Goal: Complete application form: Complete application form

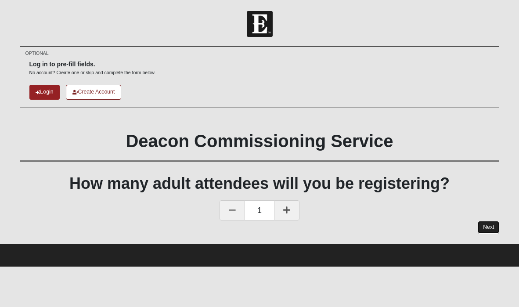
click at [491, 229] on link "Next" at bounding box center [489, 227] width 22 height 13
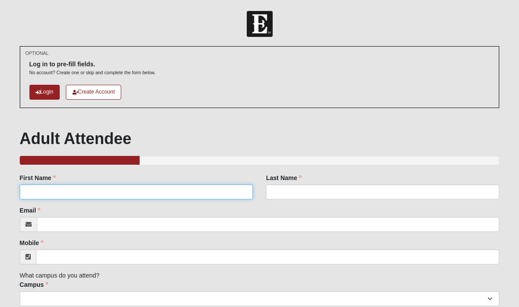
click at [225, 191] on input "First Name" at bounding box center [136, 191] width 233 height 15
type input "Tonya"
type input "Annis"
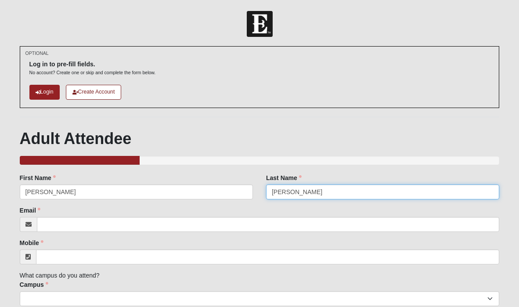
type input "tonya.annis@coe22.com"
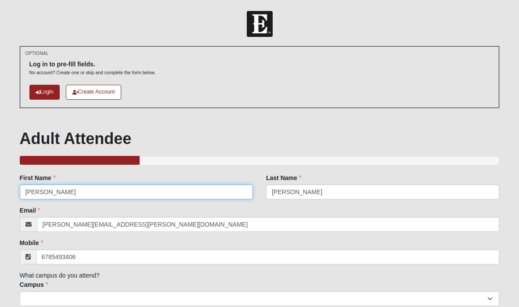
type input "(678) 549-3406"
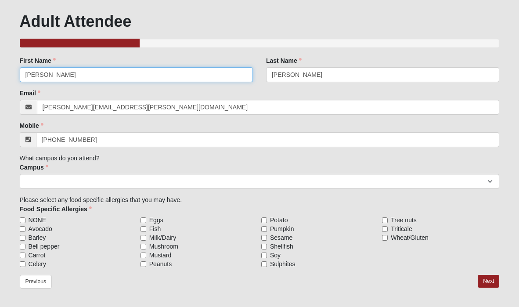
scroll to position [120, 0]
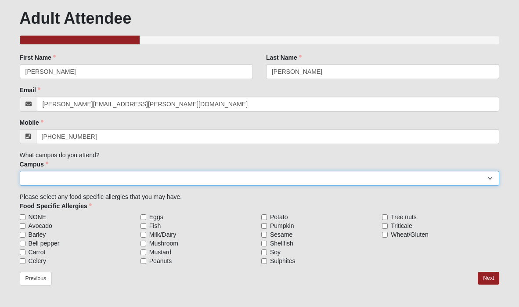
click at [95, 181] on select "Arlington Baymeadows Eleven22 Online Fleming Island Jesup Mandarin North Jax Or…" at bounding box center [260, 178] width 480 height 15
select select "3"
click at [20, 171] on select "Arlington Baymeadows Eleven22 Online Fleming Island Jesup Mandarin North Jax Or…" at bounding box center [260, 178] width 480 height 15
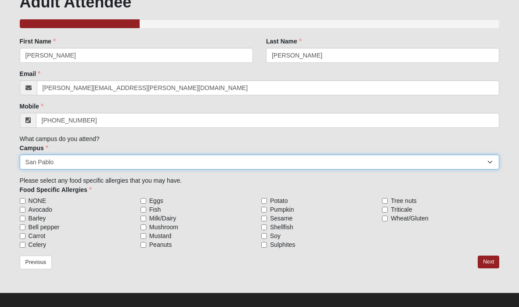
scroll to position [145, 0]
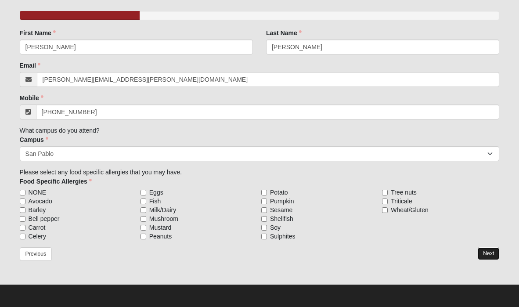
click at [487, 254] on link "Next" at bounding box center [489, 253] width 22 height 13
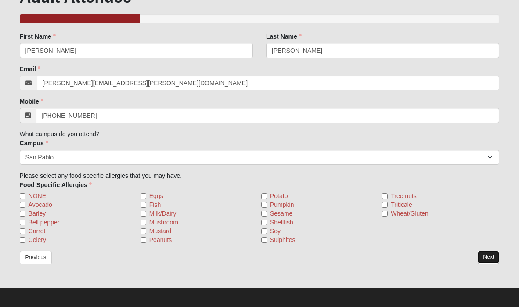
scroll to position [188, 0]
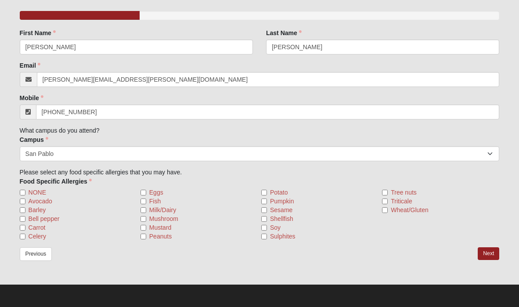
click at [18, 192] on div "OPTIONAL Log in to pre-fill fields. No account? Create one or skip and complete…" at bounding box center [259, 71] width 493 height 426
click at [22, 191] on input "NONE" at bounding box center [23, 193] width 6 height 6
checkbox input "true"
click at [488, 256] on link "Next" at bounding box center [489, 253] width 22 height 13
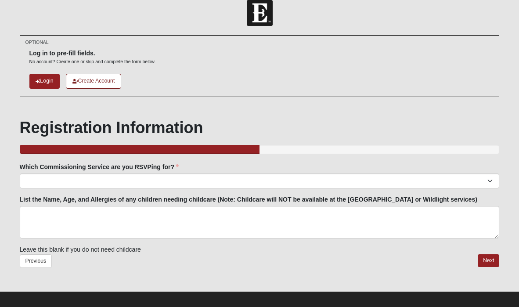
scroll to position [18, 0]
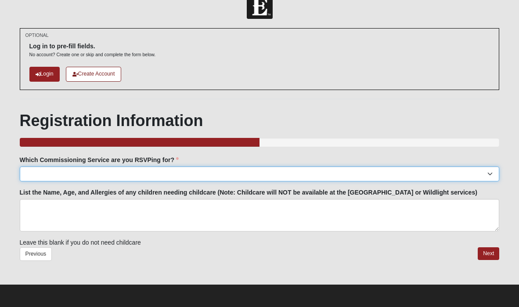
click at [326, 175] on select "Arlington: Sunday November 2nd | 6:00pm | Maccurrach Residence (4970 Maybank Wa…" at bounding box center [260, 173] width 480 height 15
select select "San Pablo: Sunday Oct 19th | 6:30pm | San Pablo Campus"
click at [20, 166] on select "Arlington: Sunday November 2nd | 6:00pm | Maccurrach Residence (4970 Maybank Wa…" at bounding box center [260, 173] width 480 height 15
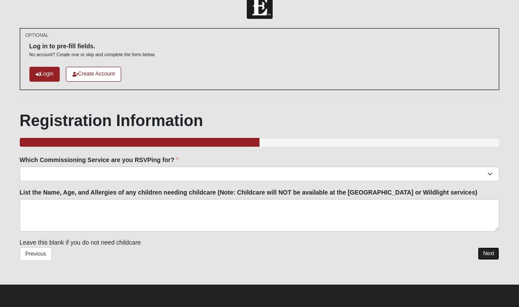
click at [493, 250] on link "Next" at bounding box center [489, 253] width 22 height 13
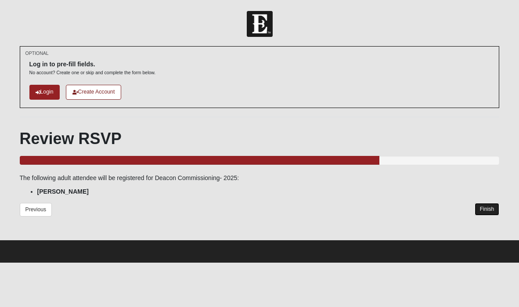
click at [485, 213] on link "Finish" at bounding box center [487, 209] width 25 height 13
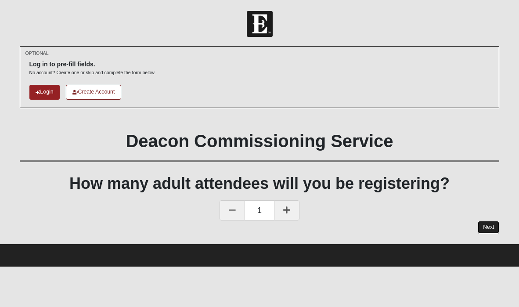
click at [491, 230] on link "Next" at bounding box center [489, 227] width 22 height 13
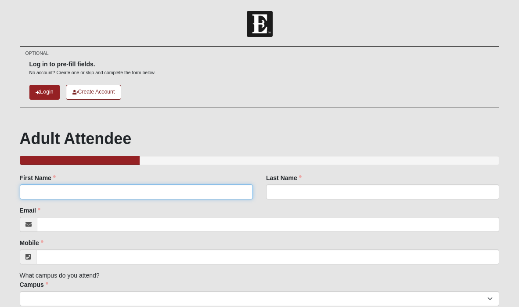
click at [241, 191] on input "First Name" at bounding box center [136, 191] width 233 height 15
type input "Tonya"
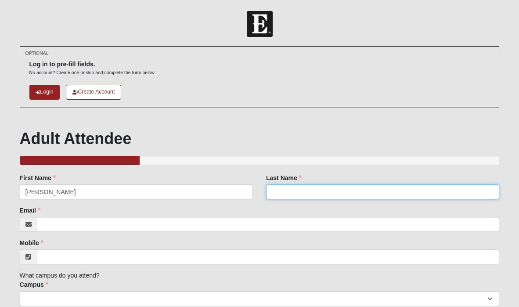
type input "Annis"
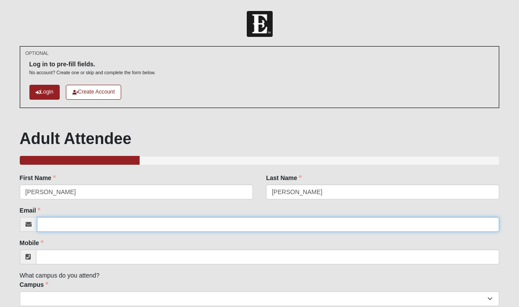
type input "tonya.annis@coe22.com"
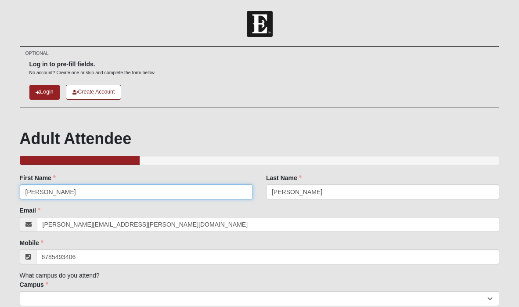
type input "(678) 549-3406"
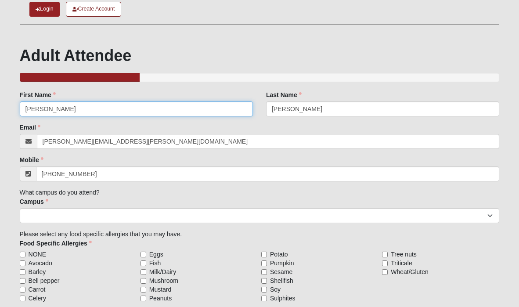
scroll to position [90, 0]
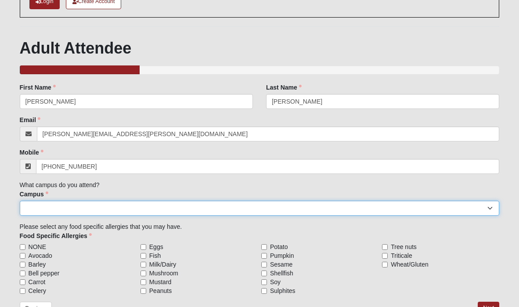
click at [124, 215] on select "Arlington Baymeadows Eleven22 Online Fleming Island Jesup Mandarin North Jax Or…" at bounding box center [260, 208] width 480 height 15
select select "3"
click at [20, 201] on select "Arlington Baymeadows Eleven22 Online Fleming Island Jesup Mandarin North Jax Or…" at bounding box center [260, 208] width 480 height 15
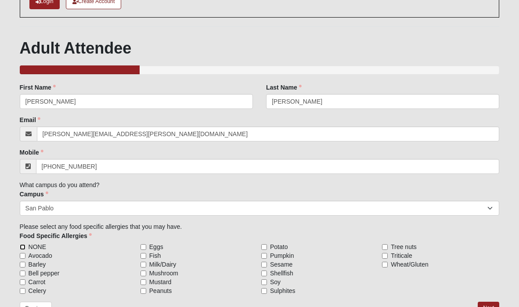
click at [24, 245] on input "NONE" at bounding box center [23, 247] width 6 height 6
checkbox input "true"
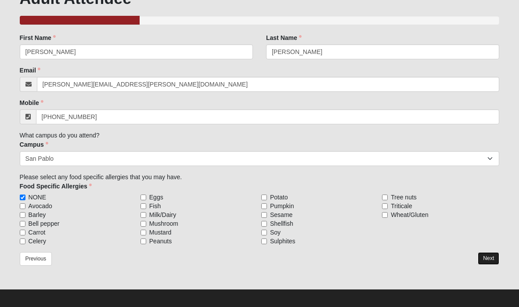
click at [482, 261] on link "Next" at bounding box center [489, 258] width 22 height 13
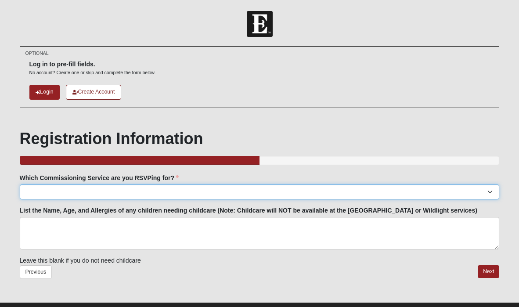
click at [305, 194] on select "Arlington: Sunday November 2nd | 6:00pm | Maccurrach Residence (4970 Maybank Wa…" at bounding box center [260, 191] width 480 height 15
select select "Wildlight: Thursday Nov 6th | 6:00pm | Acres of Grace Farm (95447 Tammy Trail |…"
click at [20, 184] on select "Arlington: Sunday November 2nd | 6:00pm | Maccurrach Residence (4970 Maybank Wa…" at bounding box center [260, 191] width 480 height 15
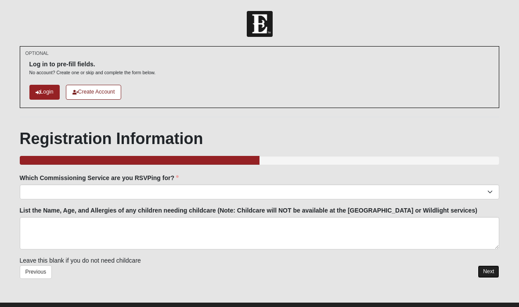
click at [483, 273] on link "Next" at bounding box center [489, 271] width 22 height 13
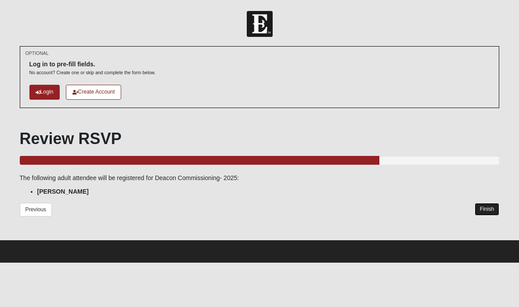
click at [490, 210] on link "Finish" at bounding box center [487, 209] width 25 height 13
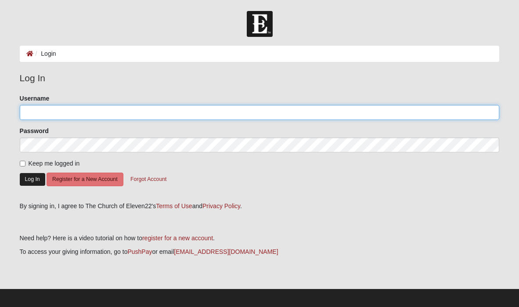
type input "[PERSON_NAME]"
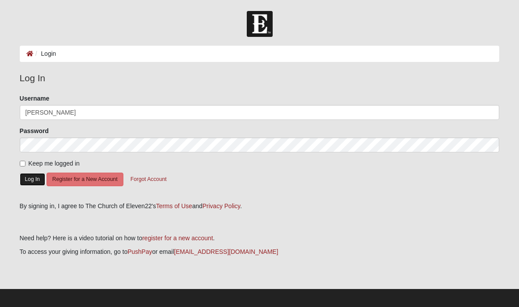
click at [31, 179] on button "Log In" at bounding box center [32, 179] width 25 height 13
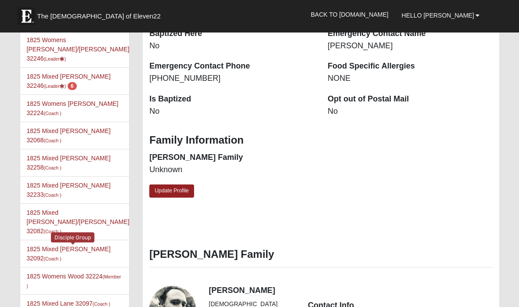
scroll to position [251, 0]
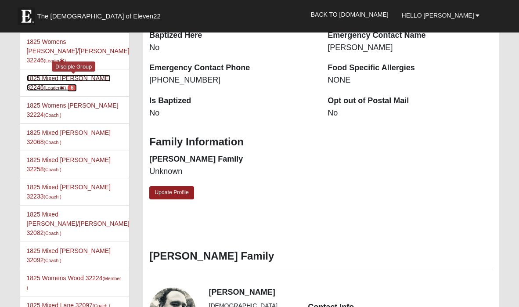
click at [72, 75] on link "1825 Mixed Annis 32246 (Leader ) 6" at bounding box center [69, 83] width 84 height 16
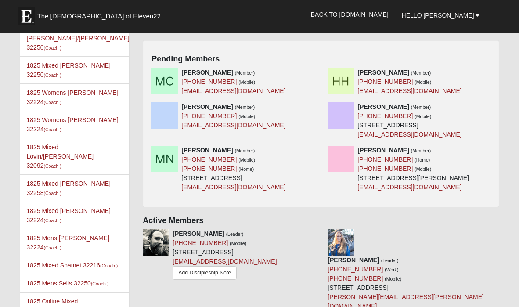
scroll to position [436, 0]
click at [316, 69] on icon at bounding box center [318, 72] width 6 height 6
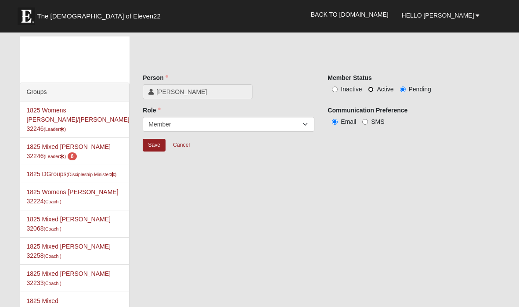
click at [371, 90] on input "Active" at bounding box center [371, 90] width 6 height 6
radio input "true"
click at [148, 143] on input "Save" at bounding box center [154, 145] width 23 height 13
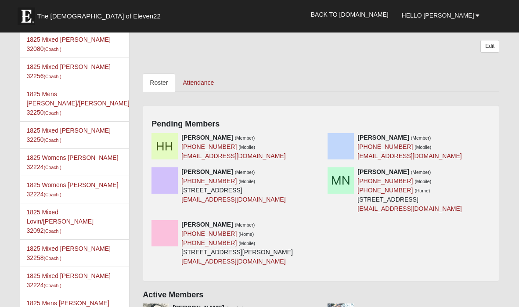
scroll to position [371, 0]
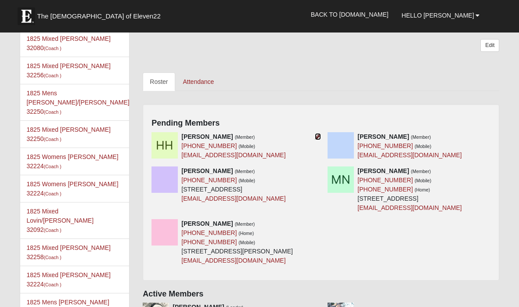
click at [318, 133] on icon at bounding box center [318, 136] width 6 height 6
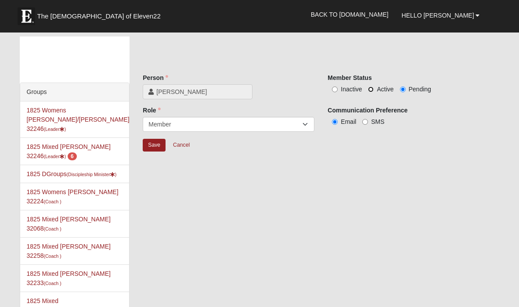
click at [371, 89] on input "Active" at bounding box center [371, 90] width 6 height 6
radio input "true"
click at [152, 146] on input "Save" at bounding box center [154, 145] width 23 height 13
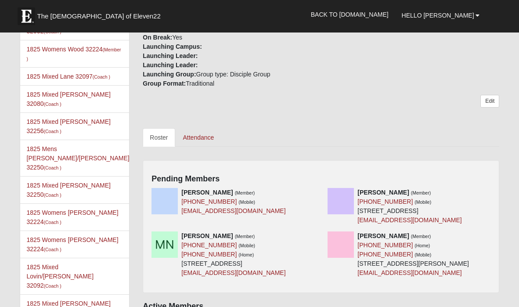
scroll to position [316, 0]
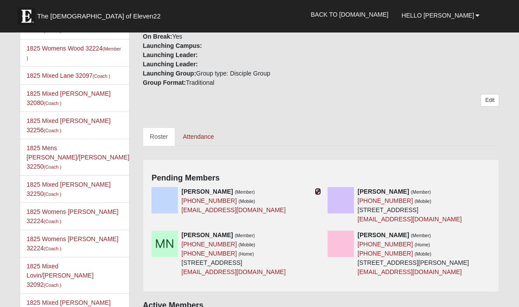
click at [317, 188] on icon at bounding box center [318, 191] width 6 height 6
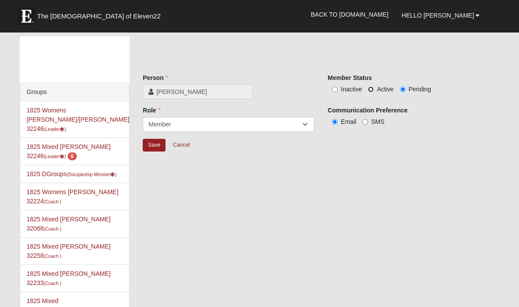
click at [370, 88] on input "Active" at bounding box center [371, 90] width 6 height 6
radio input "true"
click at [159, 142] on input "Save" at bounding box center [154, 145] width 23 height 13
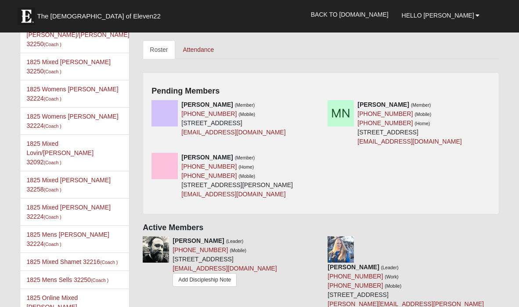
scroll to position [440, 0]
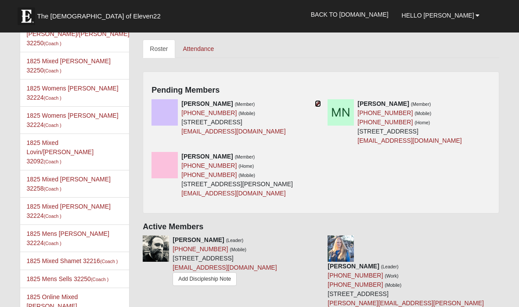
click at [316, 101] on icon at bounding box center [318, 104] width 6 height 6
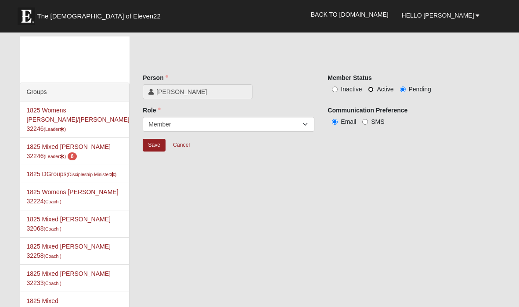
click at [371, 90] on input "Active" at bounding box center [371, 90] width 6 height 6
radio input "true"
click at [159, 145] on input "Save" at bounding box center [154, 145] width 23 height 13
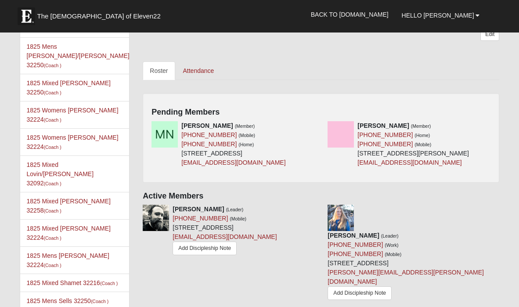
scroll to position [420, 0]
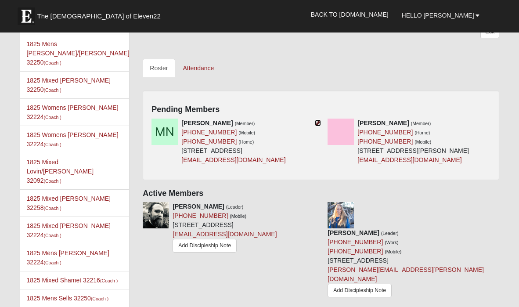
click at [317, 120] on icon at bounding box center [318, 123] width 6 height 6
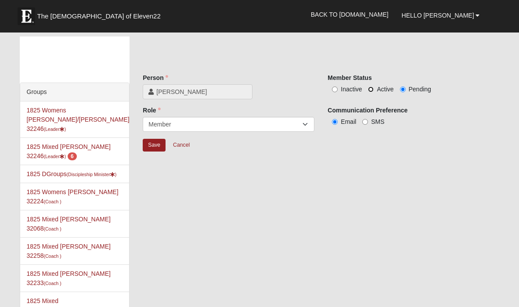
click at [368, 89] on input "Active" at bounding box center [371, 90] width 6 height 6
radio input "true"
click at [149, 144] on input "Save" at bounding box center [154, 145] width 23 height 13
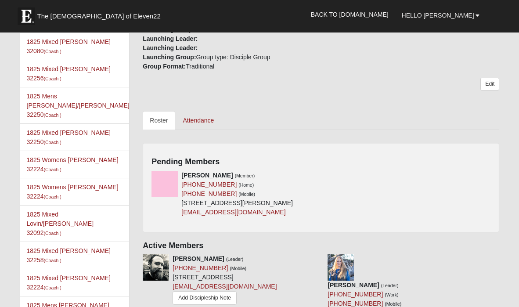
scroll to position [369, 0]
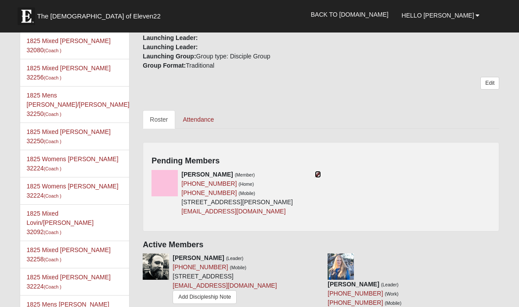
click at [316, 171] on icon at bounding box center [318, 174] width 6 height 6
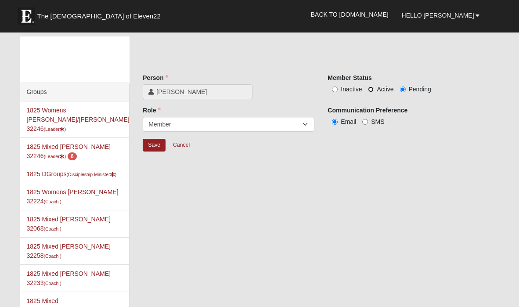
click at [371, 90] on input "Active" at bounding box center [371, 90] width 6 height 6
radio input "true"
click at [152, 146] on input "Save" at bounding box center [154, 145] width 23 height 13
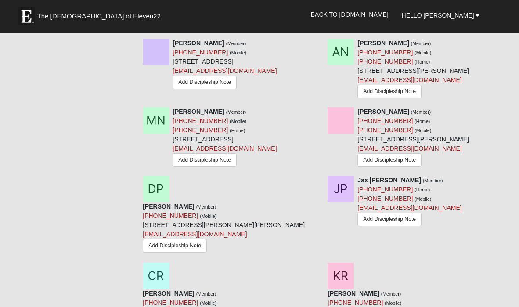
scroll to position [1381, 0]
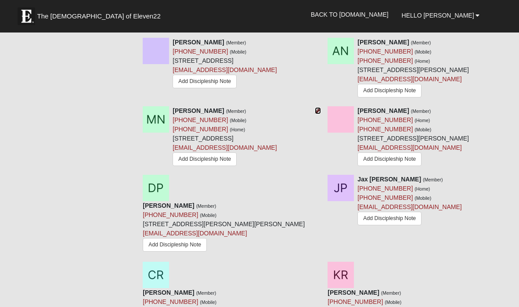
click at [320, 114] on icon at bounding box center [318, 111] width 6 height 6
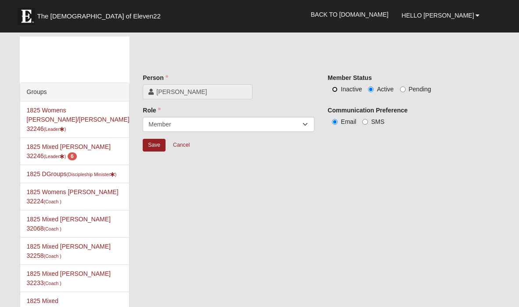
click at [336, 89] on input "Inactive" at bounding box center [335, 90] width 6 height 6
radio input "true"
click at [402, 88] on input "Pending" at bounding box center [403, 90] width 6 height 6
radio input "true"
click at [153, 147] on input "Save" at bounding box center [154, 145] width 23 height 13
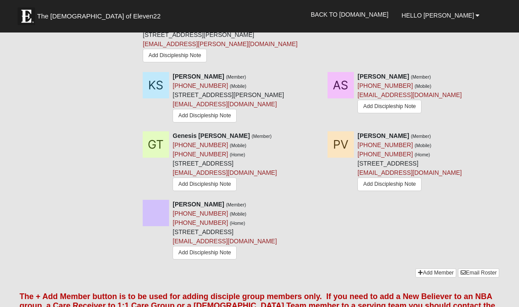
scroll to position [1791, 0]
